Goal: Check status: Check status

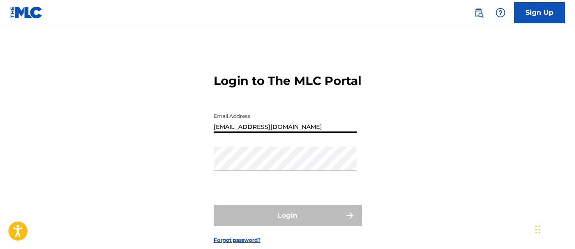
type input "[EMAIL_ADDRESS][DOMAIN_NAME]"
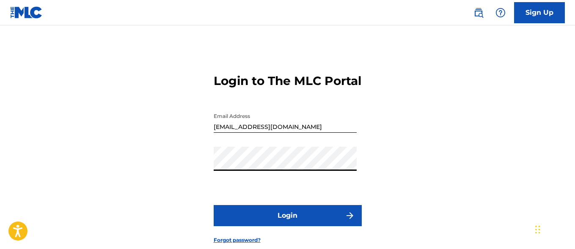
click at [287, 226] on button "Login" at bounding box center [288, 215] width 148 height 21
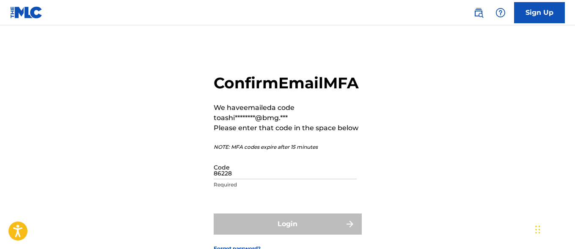
type input "862288"
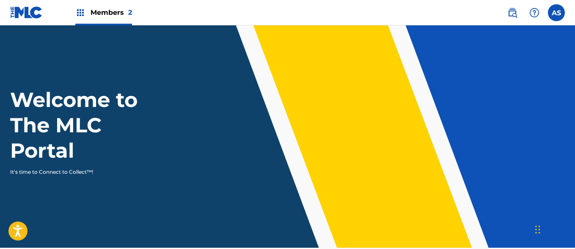
click at [80, 13] on img at bounding box center [80, 13] width 10 height 10
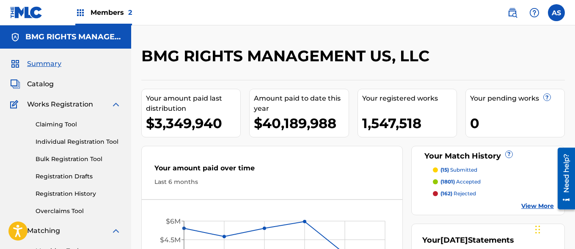
scroll to position [184, 0]
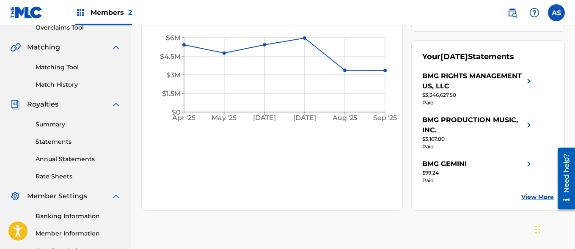
click at [78, 124] on link "Summary" at bounding box center [78, 124] width 85 height 9
